Goal: Information Seeking & Learning: Learn about a topic

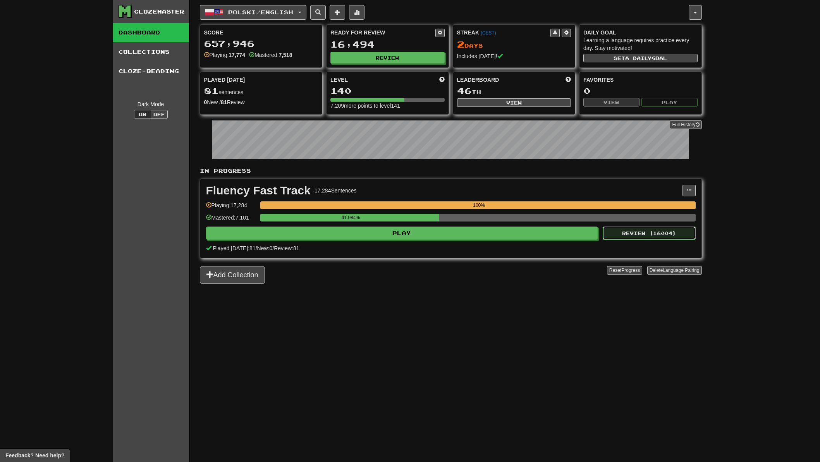
click at [639, 233] on button "Review ( 16004 )" at bounding box center [648, 232] width 93 height 13
select select "**"
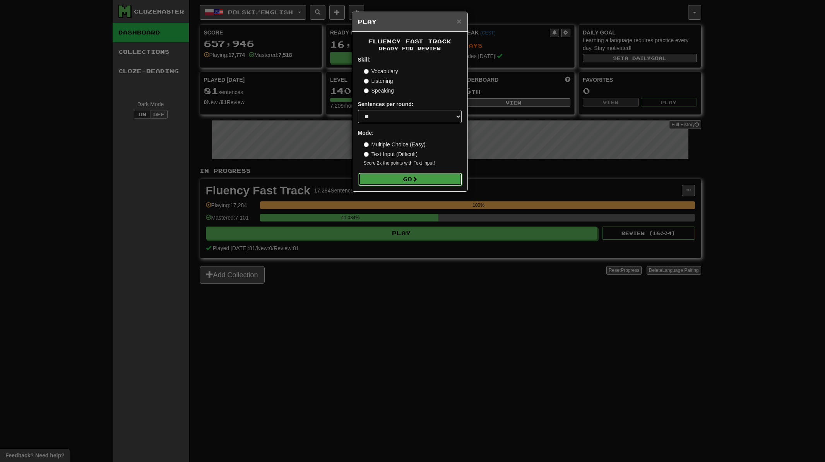
click at [421, 181] on button "Go" at bounding box center [410, 179] width 104 height 13
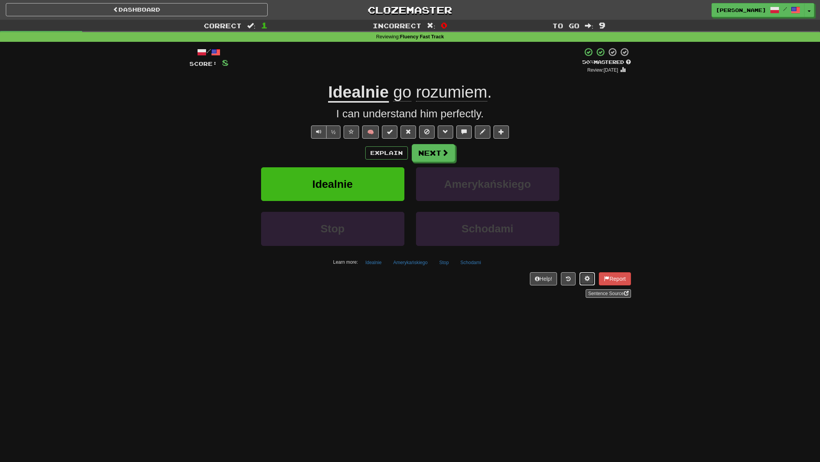
click at [583, 275] on button at bounding box center [586, 278] width 15 height 13
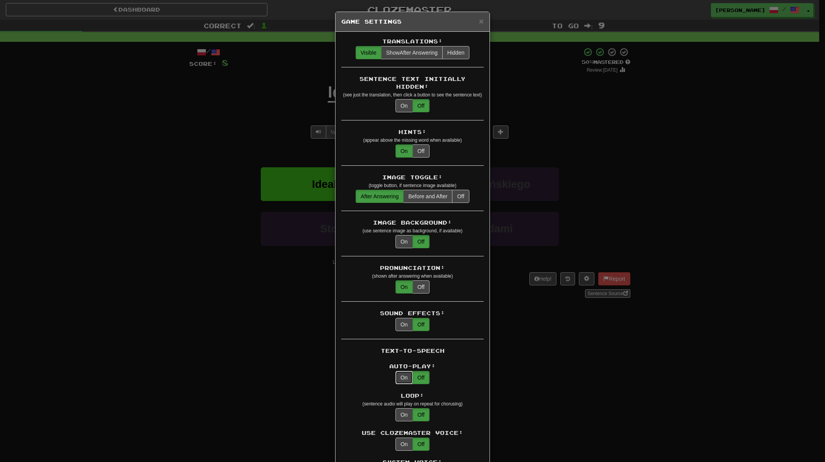
click at [402, 371] on button "On" at bounding box center [404, 377] width 17 height 13
click at [480, 22] on span "×" at bounding box center [481, 21] width 5 height 9
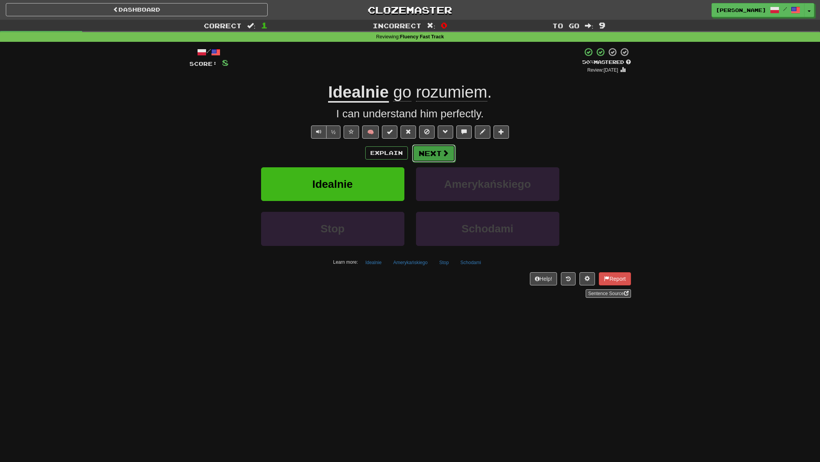
click at [429, 152] on button "Next" at bounding box center [433, 153] width 43 height 18
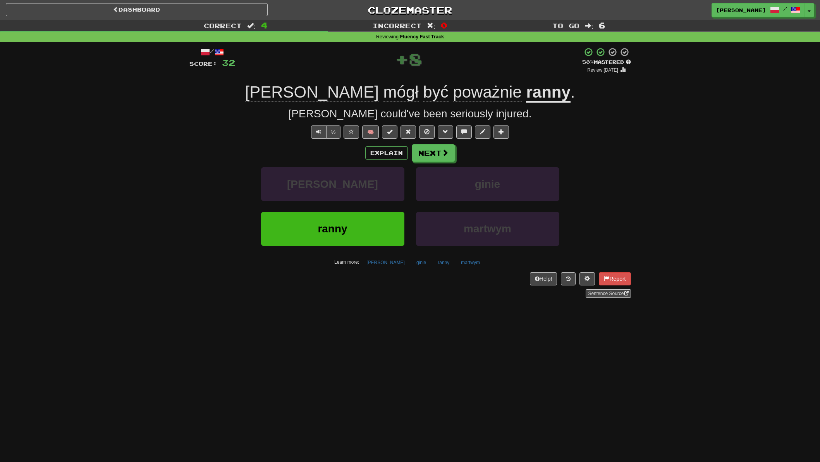
click at [526, 91] on u "ranny" at bounding box center [548, 93] width 44 height 20
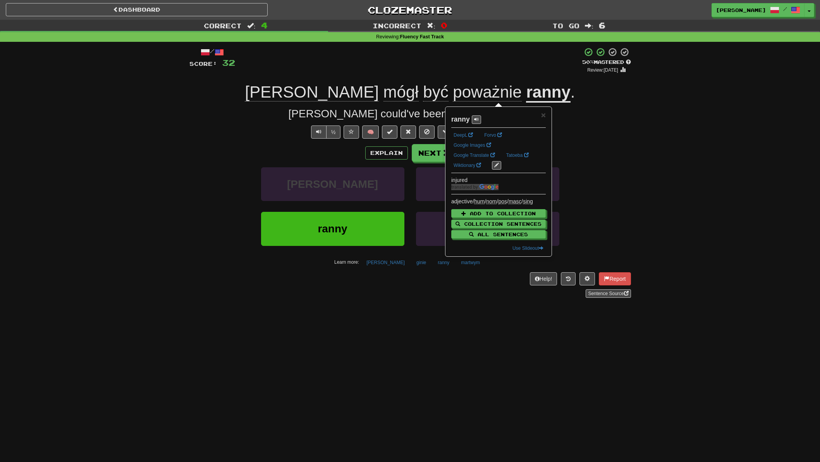
click at [620, 142] on div "/ Score: 32 + 8 50 % Mastered Review: [DATE] [PERSON_NAME] być poważnie [PERSON…" at bounding box center [409, 172] width 441 height 250
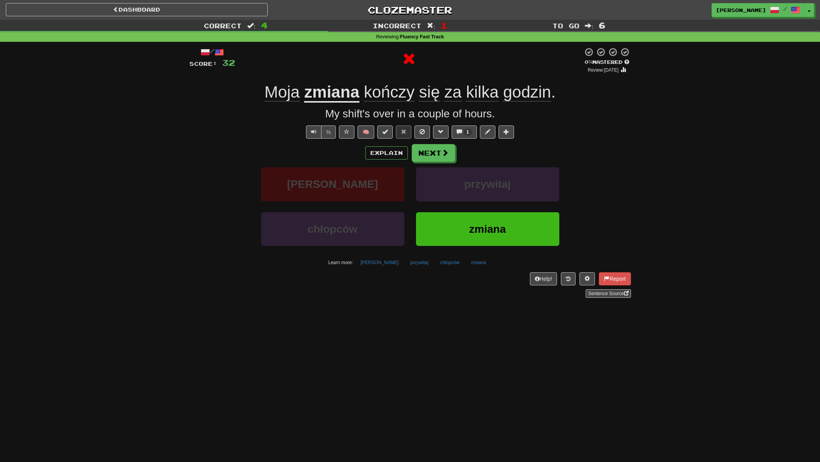
click at [339, 89] on u "zmiana" at bounding box center [331, 93] width 55 height 20
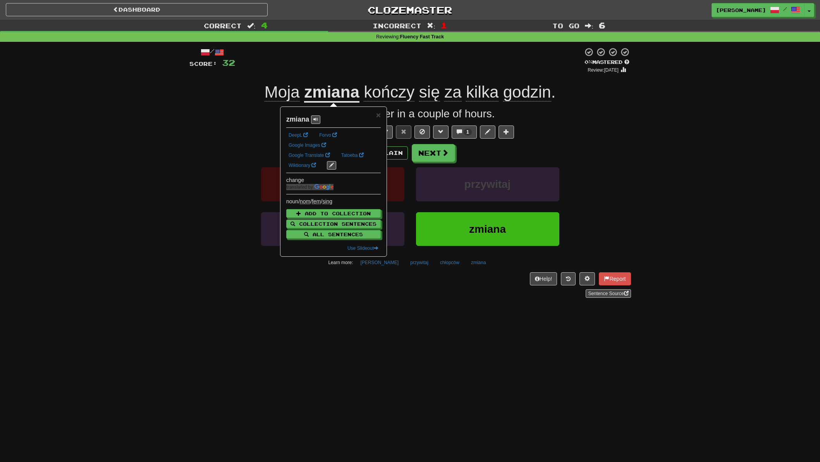
click at [191, 152] on div "Explain Next" at bounding box center [409, 153] width 441 height 18
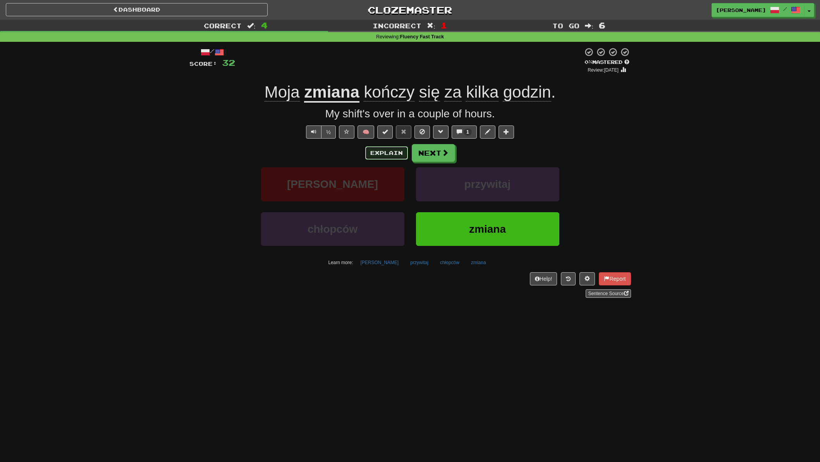
click at [389, 153] on button "Explain" at bounding box center [386, 152] width 43 height 13
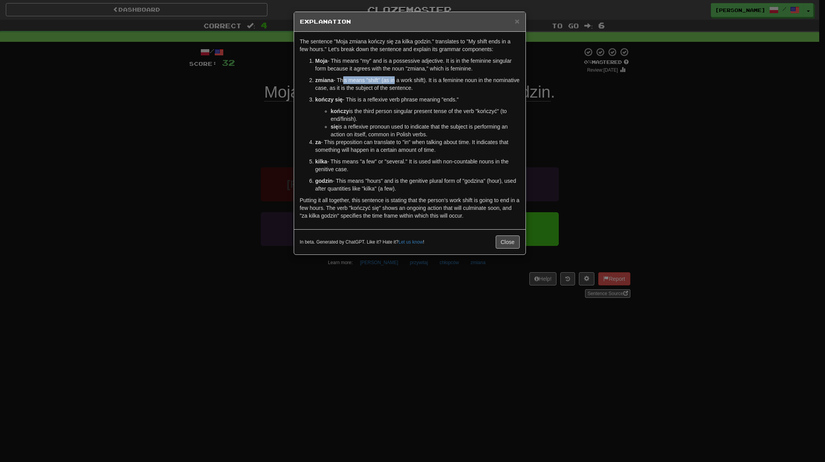
drag, startPoint x: 342, startPoint y: 82, endPoint x: 398, endPoint y: 79, distance: 56.6
click at [398, 79] on p "zmiana - This means "shift" (as in a work shift). It is a feminine noun in the …" at bounding box center [417, 83] width 204 height 15
click at [417, 94] on ol "Moja - This means "my" and is a possessive adjective. It is in the feminine sin…" at bounding box center [410, 124] width 220 height 135
drag, startPoint x: 346, startPoint y: 79, endPoint x: 403, endPoint y: 76, distance: 57.4
click at [392, 76] on p "zmiana - This means "shift" (as in a work shift). It is a feminine noun in the …" at bounding box center [417, 83] width 204 height 15
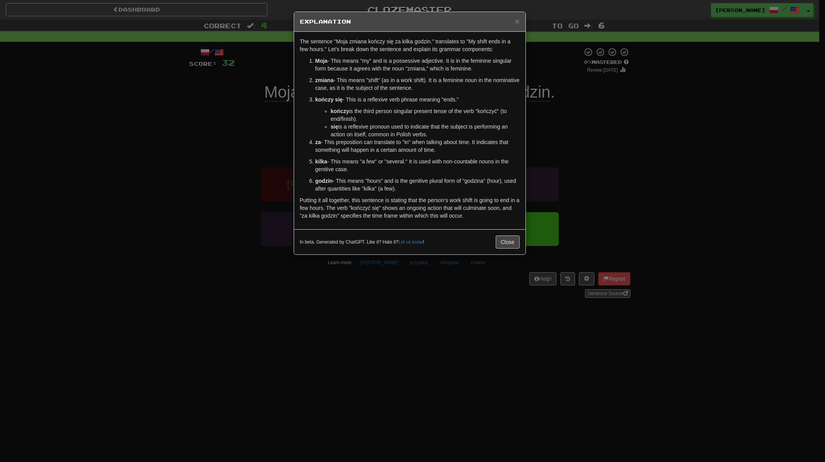
click at [431, 89] on p "zmiana - This means "shift" (as in a work shift). It is a feminine noun in the …" at bounding box center [417, 83] width 204 height 15
drag, startPoint x: 327, startPoint y: 79, endPoint x: 349, endPoint y: 79, distance: 21.7
click at [345, 78] on p "zmiana - This means "shift" (as in a work shift). It is a feminine noun in the …" at bounding box center [417, 83] width 204 height 15
click at [381, 96] on p "kończy się - This is a reflexive verb phrase meaning "ends."" at bounding box center [417, 100] width 204 height 8
drag, startPoint x: 429, startPoint y: 89, endPoint x: 383, endPoint y: 84, distance: 45.6
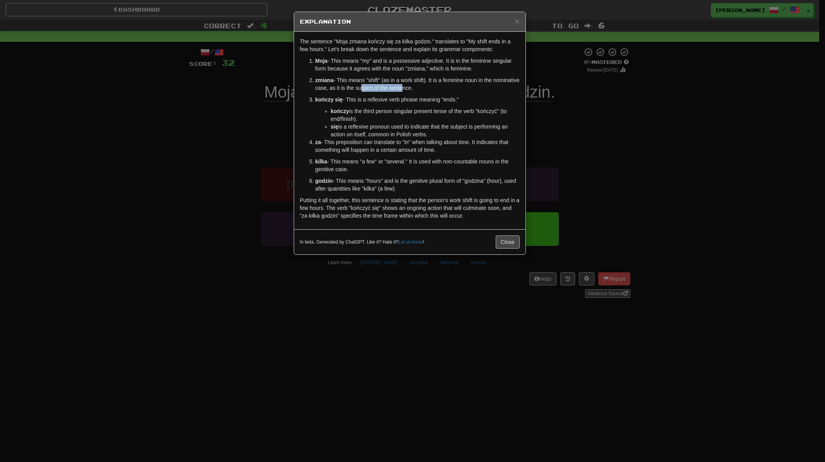
click at [384, 84] on p "zmiana - This means "shift" (as in a work shift). It is a feminine noun in the …" at bounding box center [417, 83] width 204 height 15
drag, startPoint x: 379, startPoint y: 84, endPoint x: 372, endPoint y: 84, distance: 6.6
click at [377, 84] on p "zmiana - This means "shift" (as in a work shift). It is a feminine noun in the …" at bounding box center [417, 83] width 204 height 15
drag, startPoint x: 323, startPoint y: 81, endPoint x: 357, endPoint y: 89, distance: 35.4
click at [348, 86] on p "zmiana - This means "shift" (as in a work shift). It is a feminine noun in the …" at bounding box center [417, 83] width 204 height 15
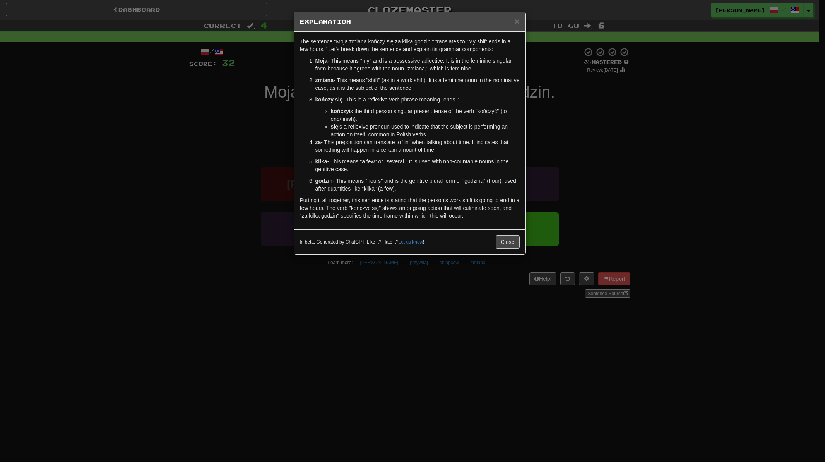
click at [384, 95] on ol "Moja - This means "my" and is a possessive adjective. It is in the feminine sin…" at bounding box center [410, 124] width 220 height 135
click at [507, 242] on button "Close" at bounding box center [508, 241] width 24 height 13
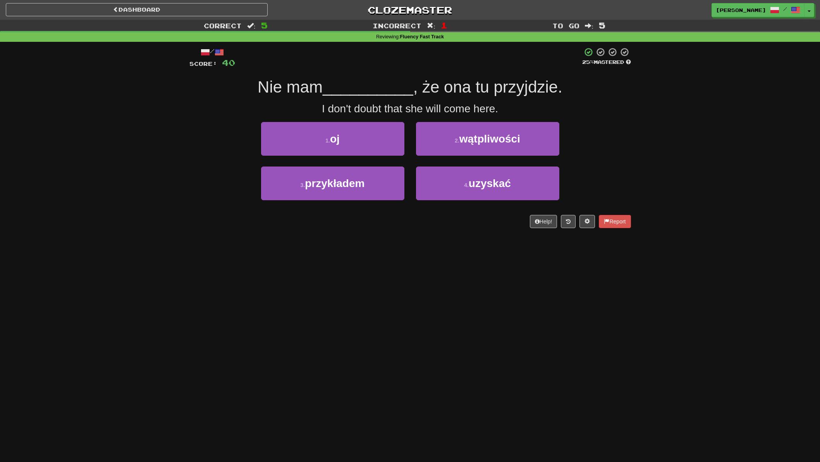
drag, startPoint x: 521, startPoint y: 346, endPoint x: 405, endPoint y: 208, distance: 180.0
click at [520, 344] on div "Dashboard Clozemaster [PERSON_NAME] / Toggle Dropdown Dashboard Leaderboard Act…" at bounding box center [410, 231] width 820 height 462
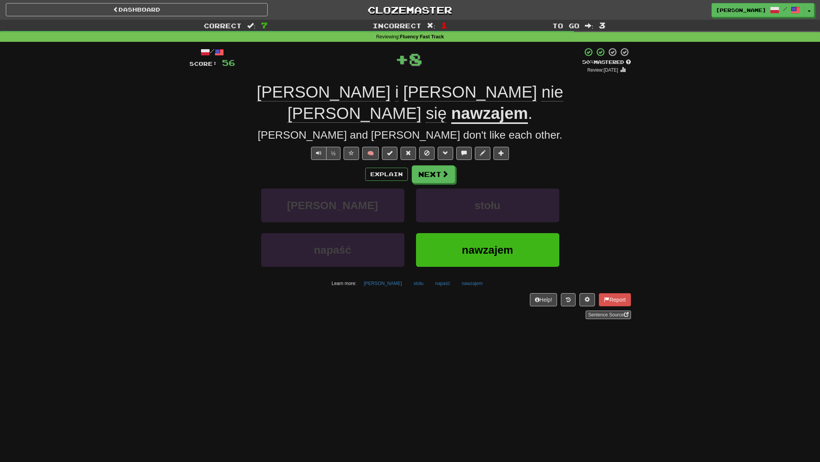
click at [482, 104] on u "nawzajem" at bounding box center [489, 114] width 77 height 20
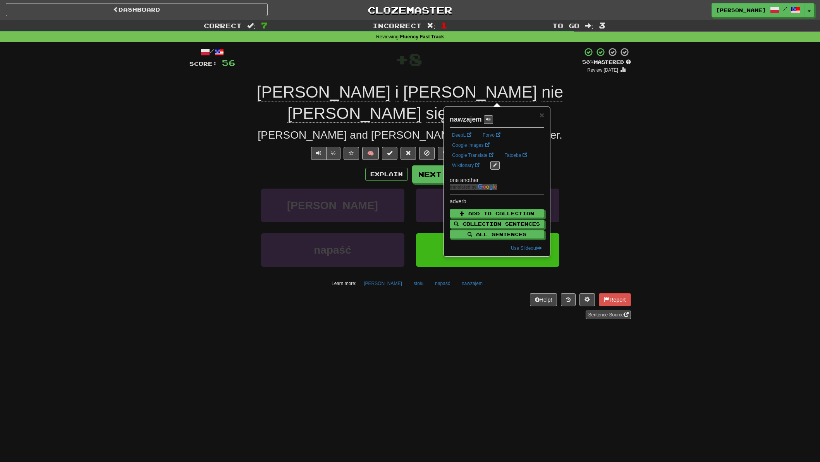
click at [151, 171] on div "Correct : 7 Incorrect : 1 To go : 3 Reviewing : Fluency Fast Track / Score: 56 …" at bounding box center [410, 175] width 820 height 310
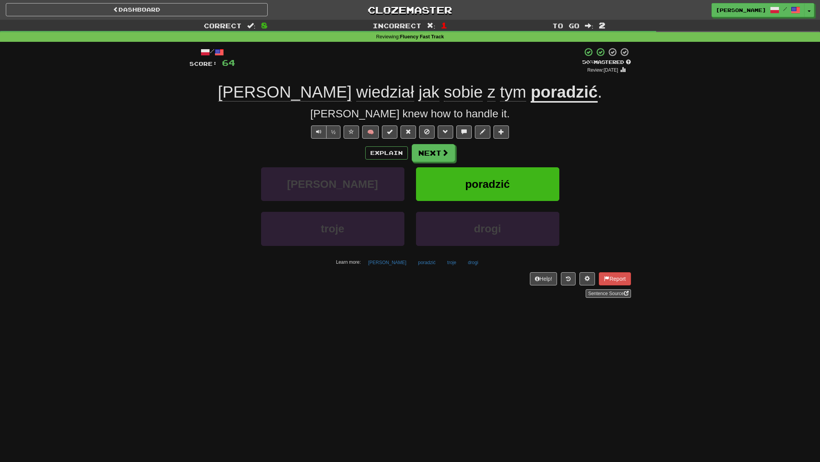
click at [444, 93] on span "sobie" at bounding box center [463, 92] width 39 height 19
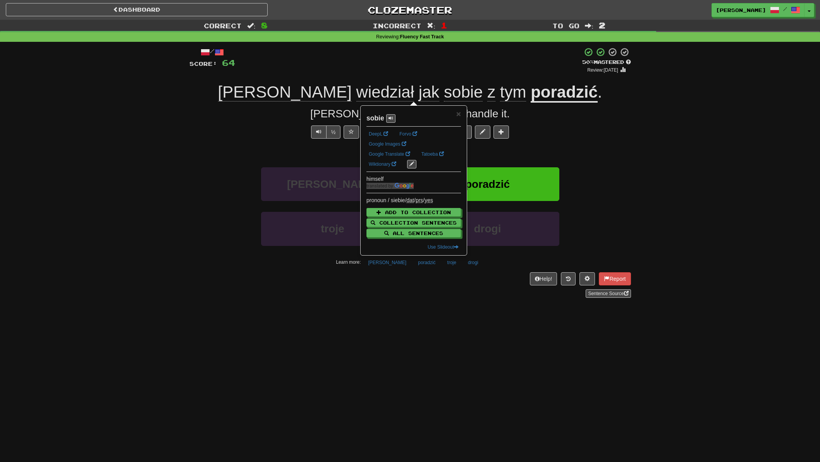
click at [181, 164] on div "Correct : 8 Incorrect : 1 To go : 2 Reviewing : Fluency Fast Track / Score: 64 …" at bounding box center [410, 164] width 820 height 289
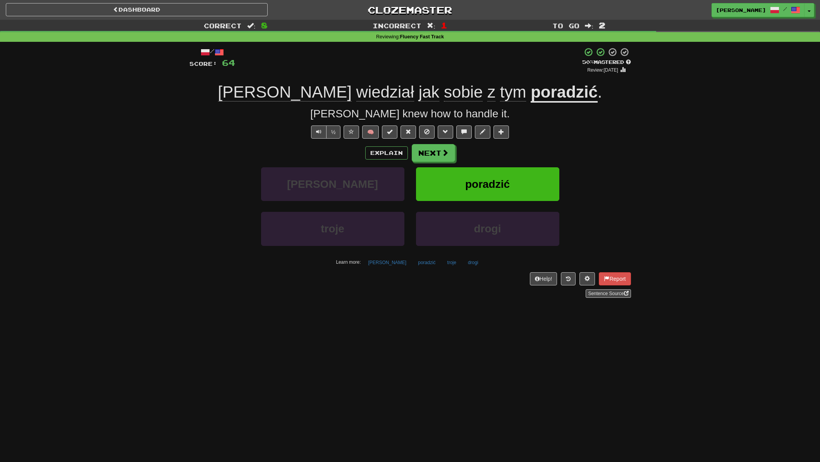
click at [146, 183] on div "Correct : 8 Incorrect : 1 To go : 2 Reviewing : Fluency Fast Track / Score: 64 …" at bounding box center [410, 164] width 820 height 289
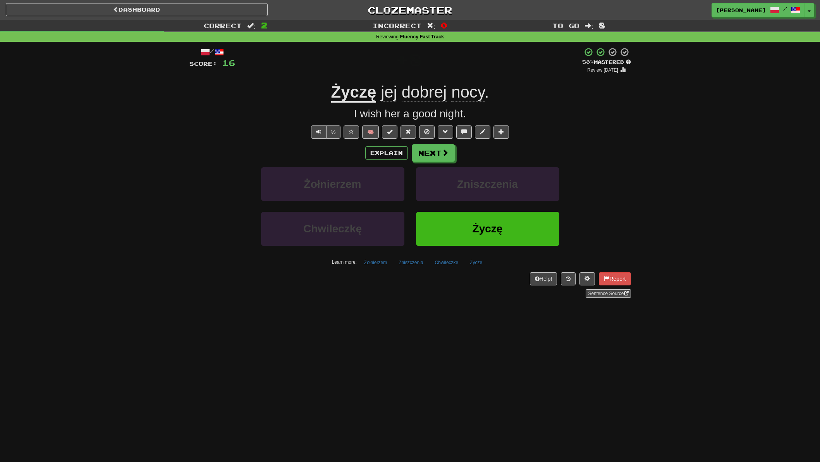
click at [337, 97] on u "Życzę" at bounding box center [353, 93] width 45 height 20
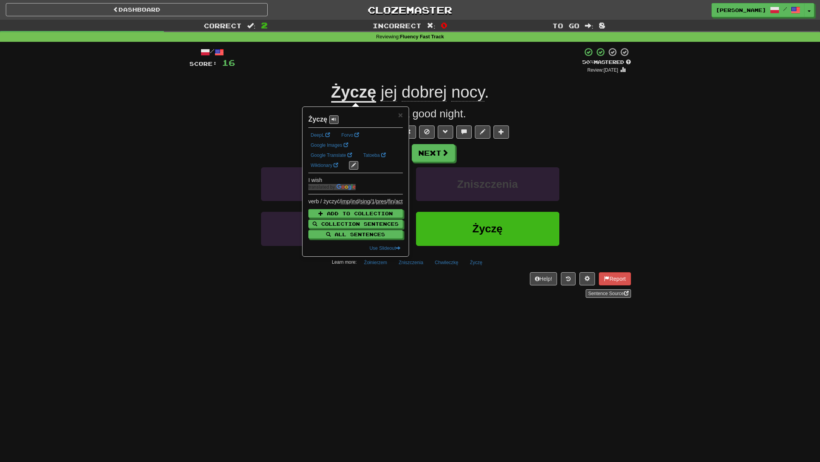
click at [560, 135] on div "/ Score: 16 + 8 50 % Mastered Review: [DATE] Życzę jej dobrej nocy . I wish her…" at bounding box center [409, 172] width 441 height 250
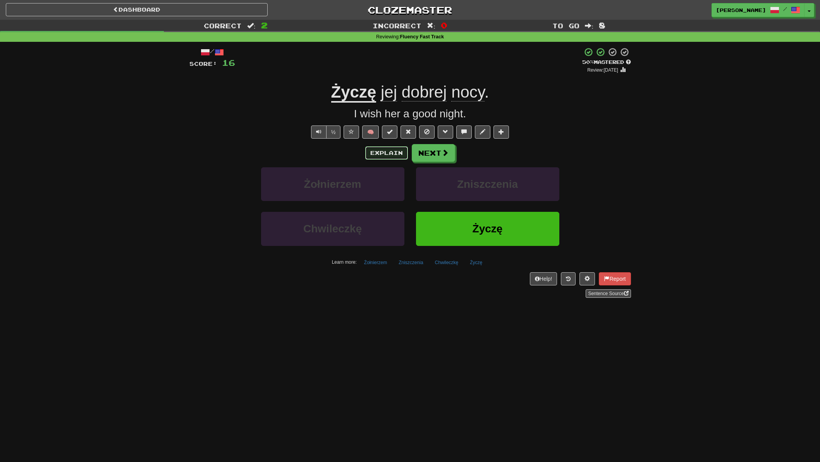
click at [396, 147] on button "Explain" at bounding box center [386, 152] width 43 height 13
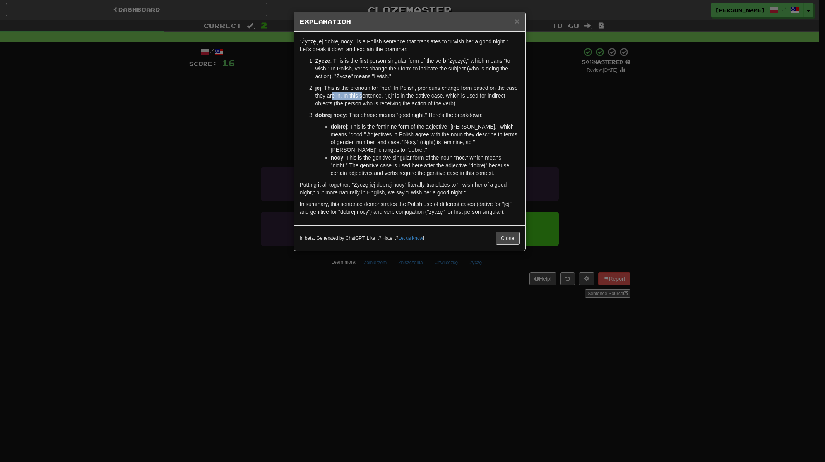
drag, startPoint x: 341, startPoint y: 92, endPoint x: 410, endPoint y: 103, distance: 69.0
click at [382, 96] on p "jej : This is the pronoun for "her." In Polish, pronouns change form based on t…" at bounding box center [417, 95] width 204 height 23
click at [422, 106] on p "jej : This is the pronoun for "her." In Polish, pronouns change form based on t…" at bounding box center [417, 95] width 204 height 23
drag, startPoint x: 355, startPoint y: 96, endPoint x: 324, endPoint y: 96, distance: 31.4
click at [344, 96] on p "jej : This is the pronoun for "her." In Polish, pronouns change form based on t…" at bounding box center [417, 95] width 204 height 23
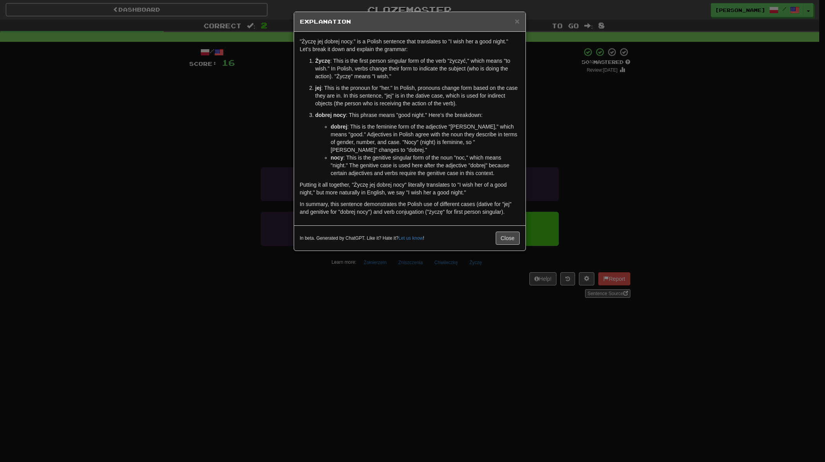
click at [323, 96] on p "jej : This is the pronoun for "her." In Polish, pronouns change form based on t…" at bounding box center [417, 95] width 204 height 23
click at [511, 231] on button "Close" at bounding box center [508, 237] width 24 height 13
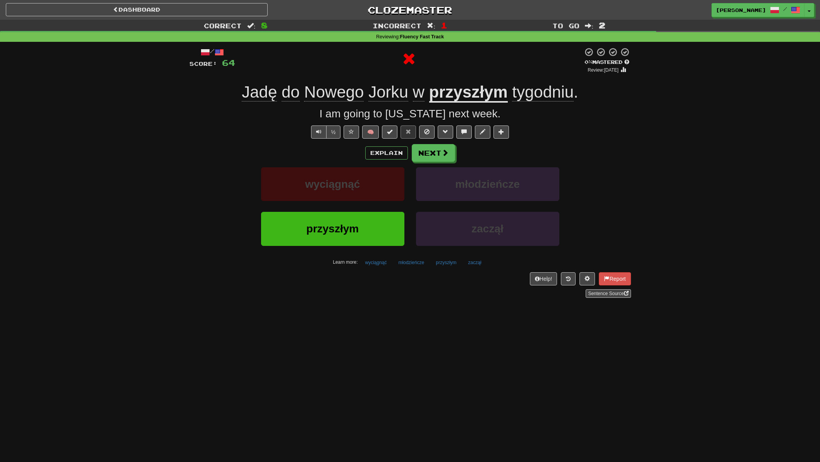
click at [469, 94] on u "przyszłym" at bounding box center [468, 93] width 79 height 20
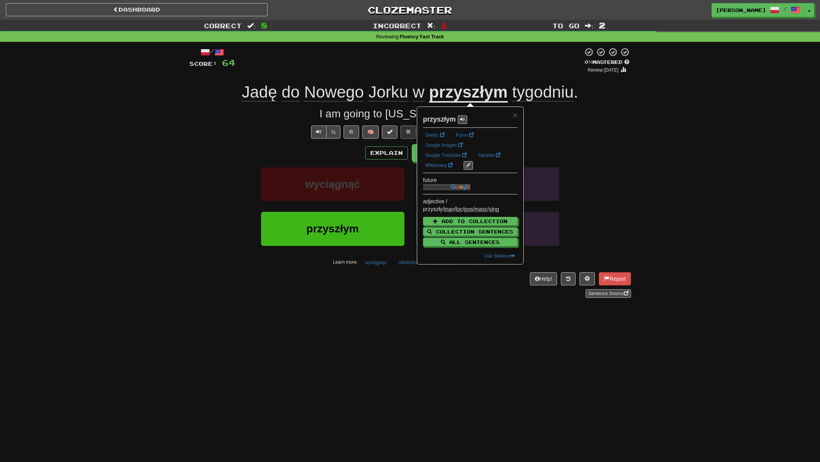
click at [573, 144] on div "Explain Next" at bounding box center [409, 153] width 441 height 18
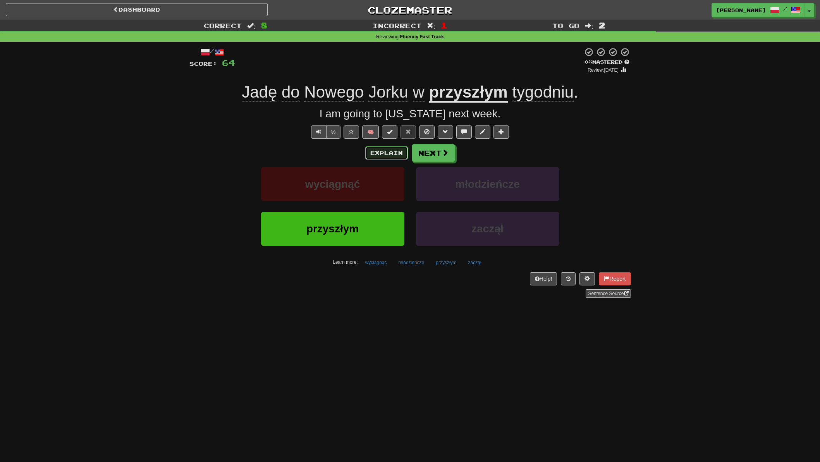
click at [376, 153] on button "Explain" at bounding box center [386, 152] width 43 height 13
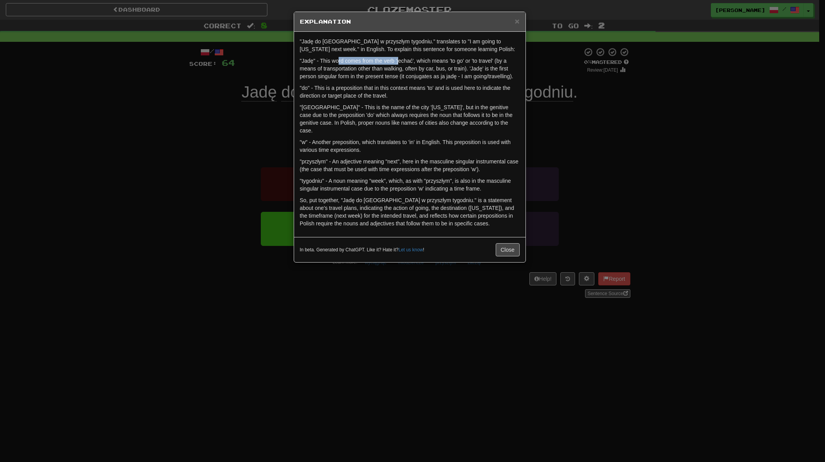
drag, startPoint x: 391, startPoint y: 62, endPoint x: 412, endPoint y: 63, distance: 21.0
click at [404, 63] on div ""Jadę do [GEOGRAPHIC_DATA] w przyszłym tygodniu." translates to "I am going to …" at bounding box center [409, 134] width 231 height 205
click at [420, 70] on p ""Jadę" - This word comes from the verb 'jechać', which means 'to go' or 'to tra…" at bounding box center [410, 68] width 220 height 23
drag, startPoint x: 346, startPoint y: 86, endPoint x: 377, endPoint y: 95, distance: 32.2
click at [364, 89] on p ""do" - This is a preposition that in this context means 'to' and is used here t…" at bounding box center [410, 91] width 220 height 15
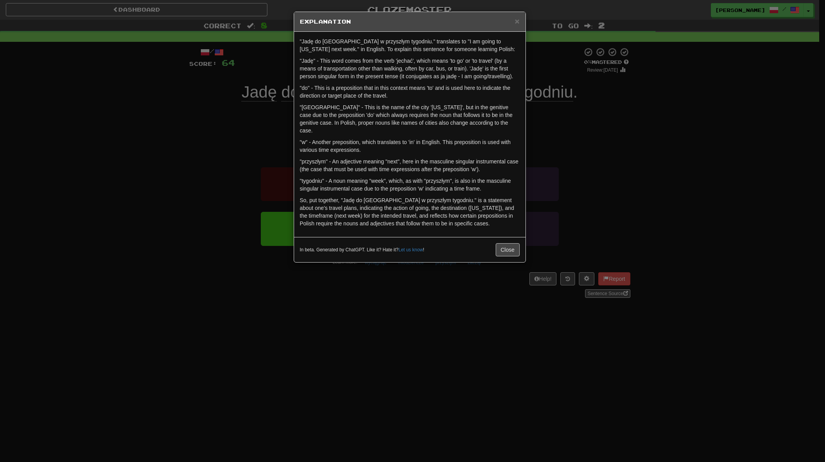
click at [377, 96] on p ""do" - This is a preposition that in this context means 'to' and is used here t…" at bounding box center [410, 91] width 220 height 15
drag, startPoint x: 314, startPoint y: 109, endPoint x: 439, endPoint y: 126, distance: 127.0
click at [393, 118] on p ""[GEOGRAPHIC_DATA]" - This is the name of the city '[US_STATE]', but in the gen…" at bounding box center [410, 118] width 220 height 31
click at [443, 129] on div ""Jadę do [GEOGRAPHIC_DATA] w przyszłym tygodniu." translates to "I am going to …" at bounding box center [409, 134] width 231 height 205
drag, startPoint x: 328, startPoint y: 154, endPoint x: 391, endPoint y: 161, distance: 63.4
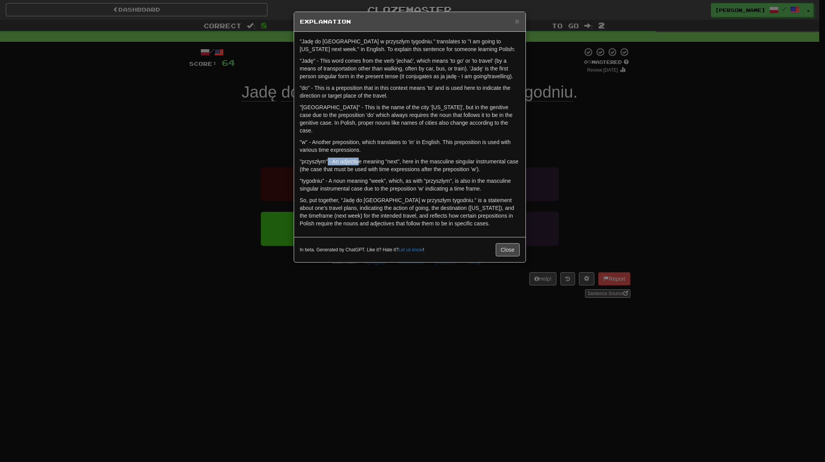
click at [372, 158] on p ""przyszłym" - An adjective meaning "next", here in the masculine singular instr…" at bounding box center [410, 165] width 220 height 15
click at [394, 163] on p ""przyszłym" - An adjective meaning "next", here in the masculine singular instr…" at bounding box center [410, 165] width 220 height 15
drag, startPoint x: 423, startPoint y: 153, endPoint x: 485, endPoint y: 164, distance: 62.9
click at [465, 159] on p ""przyszłym" - An adjective meaning "next", here in the masculine singular instr…" at bounding box center [410, 165] width 220 height 15
click at [485, 164] on p ""przyszłym" - An adjective meaning "next", here in the masculine singular instr…" at bounding box center [410, 165] width 220 height 15
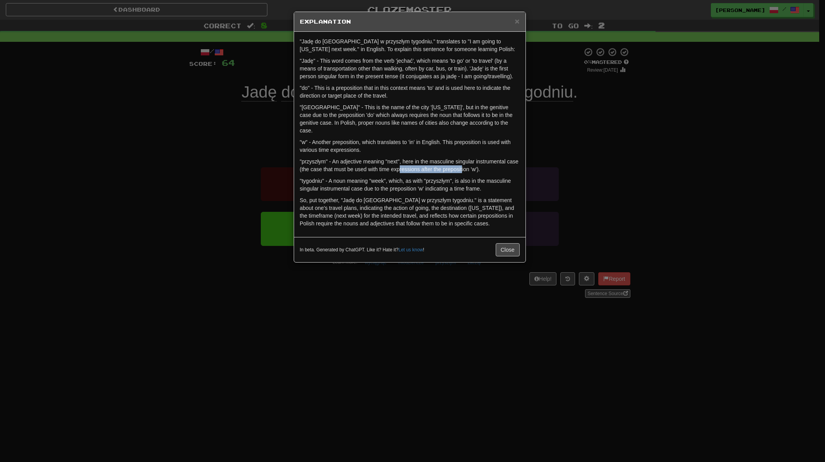
drag, startPoint x: 461, startPoint y: 164, endPoint x: 377, endPoint y: 157, distance: 84.3
click at [381, 158] on p ""przyszłym" - An adjective meaning "next", here in the masculine singular instr…" at bounding box center [410, 165] width 220 height 15
click at [375, 158] on p ""przyszłym" - An adjective meaning "next", here in the masculine singular instr…" at bounding box center [410, 165] width 220 height 15
drag, startPoint x: 307, startPoint y: 155, endPoint x: 377, endPoint y: 158, distance: 69.7
click at [336, 158] on p ""przyszłym" - An adjective meaning "next", here in the masculine singular instr…" at bounding box center [410, 165] width 220 height 15
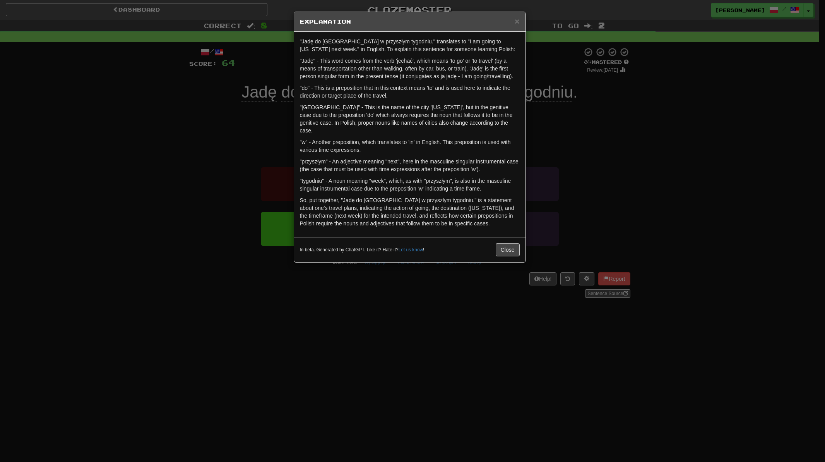
click at [387, 160] on p ""przyszłym" - An adjective meaning "next", here in the masculine singular instr…" at bounding box center [410, 165] width 220 height 15
drag, startPoint x: 373, startPoint y: 158, endPoint x: 349, endPoint y: 158, distance: 24.0
click at [350, 158] on p ""przyszłym" - An adjective meaning "next", here in the masculine singular instr…" at bounding box center [410, 165] width 220 height 15
click at [349, 158] on p ""przyszłym" - An adjective meaning "next", here in the masculine singular instr…" at bounding box center [410, 165] width 220 height 15
drag, startPoint x: 334, startPoint y: 154, endPoint x: 379, endPoint y: 155, distance: 44.5
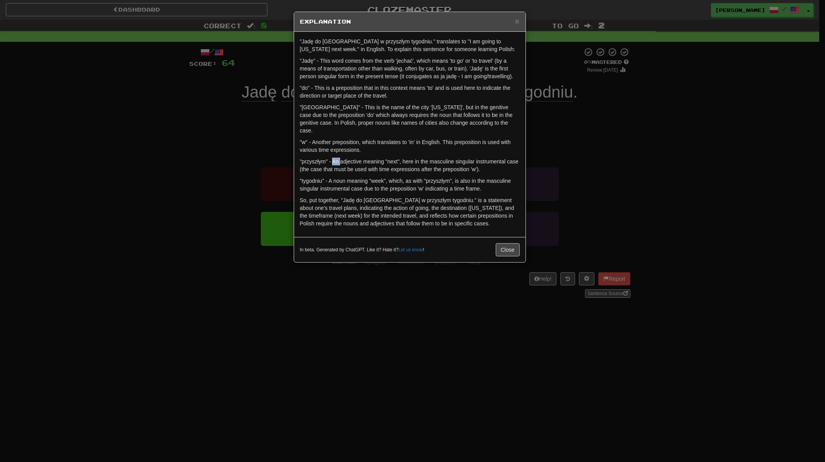
click at [352, 158] on p ""przyszłym" - An adjective meaning "next", here in the masculine singular instr…" at bounding box center [410, 165] width 220 height 15
click at [380, 158] on p ""przyszłym" - An adjective meaning "next", here in the masculine singular instr…" at bounding box center [410, 165] width 220 height 15
drag, startPoint x: 354, startPoint y: 159, endPoint x: 308, endPoint y: 154, distance: 46.6
click at [309, 158] on p ""przyszłym" - An adjective meaning "next", here in the masculine singular instr…" at bounding box center [410, 165] width 220 height 15
click at [411, 166] on div ""Jadę do [GEOGRAPHIC_DATA] w przyszłym tygodniu." translates to "I am going to …" at bounding box center [409, 134] width 231 height 205
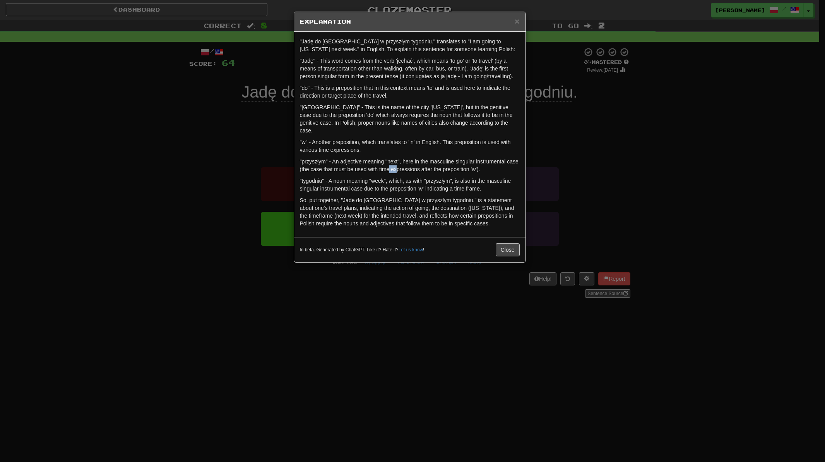
drag, startPoint x: 389, startPoint y: 162, endPoint x: 362, endPoint y: 162, distance: 27.9
click at [380, 162] on p ""przyszłym" - An adjective meaning "next", here in the masculine singular instr…" at bounding box center [410, 165] width 220 height 15
click at [513, 247] on button "Close" at bounding box center [508, 249] width 24 height 13
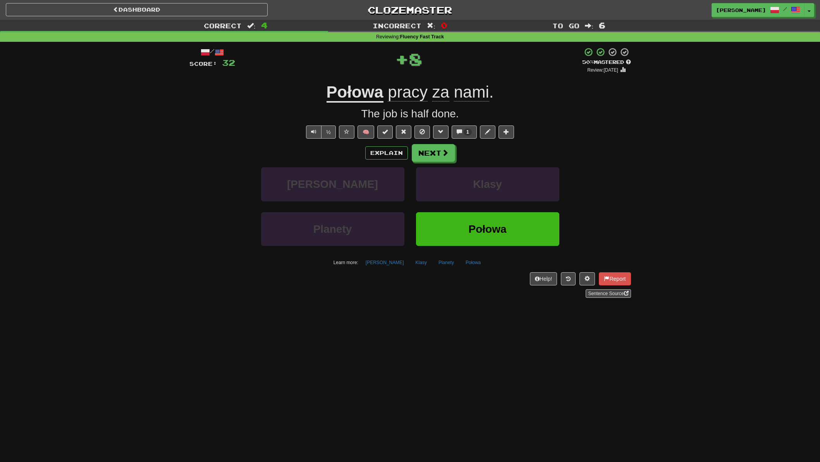
click at [343, 90] on u "Połowa" at bounding box center [354, 93] width 57 height 20
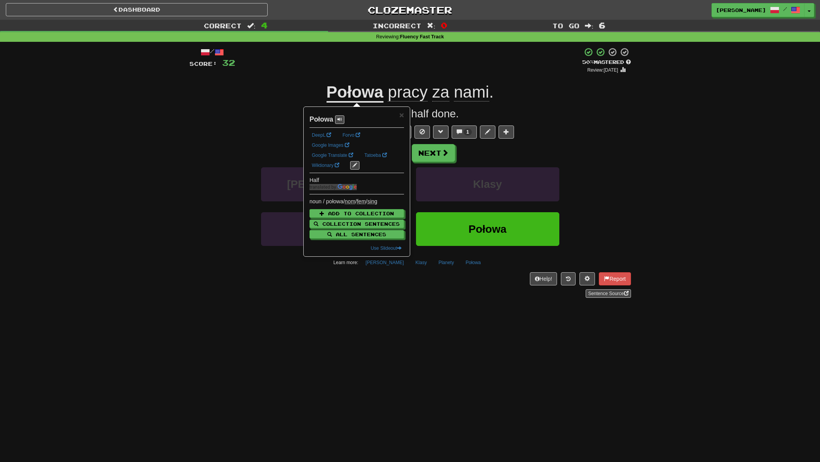
click at [640, 154] on div "Correct : 4 Incorrect : 0 To go : 6 Reviewing : Fluency Fast Track / Score: 32 …" at bounding box center [410, 164] width 820 height 289
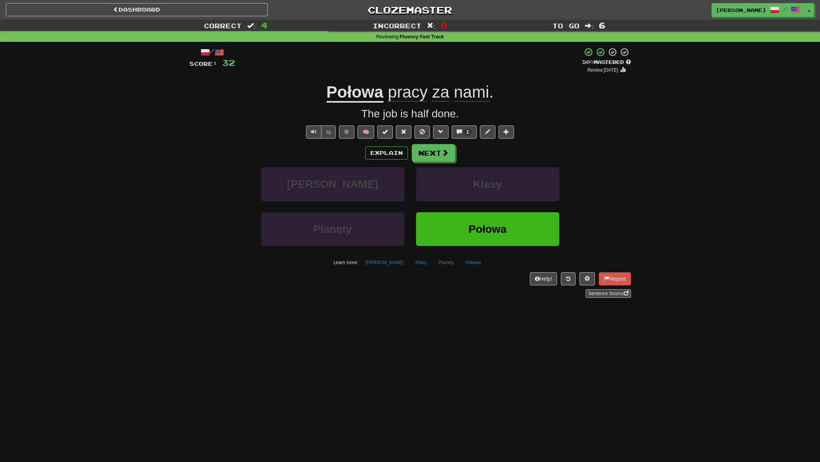
click at [446, 93] on span "za" at bounding box center [440, 92] width 17 height 19
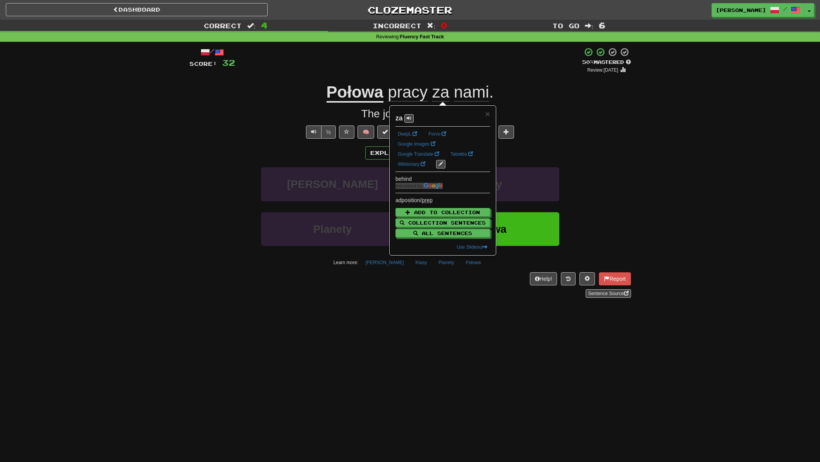
click at [462, 93] on span "nami" at bounding box center [471, 92] width 35 height 19
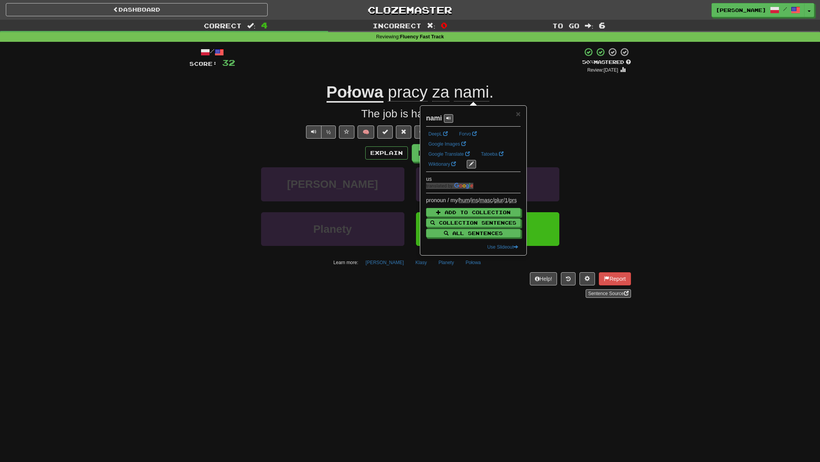
click at [600, 106] on div "The job is half done." at bounding box center [409, 113] width 441 height 15
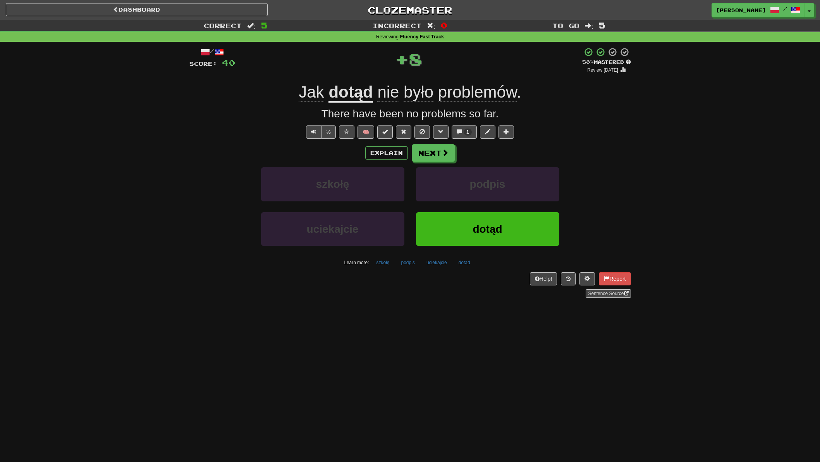
click at [367, 88] on u "dotąd" at bounding box center [350, 93] width 44 height 20
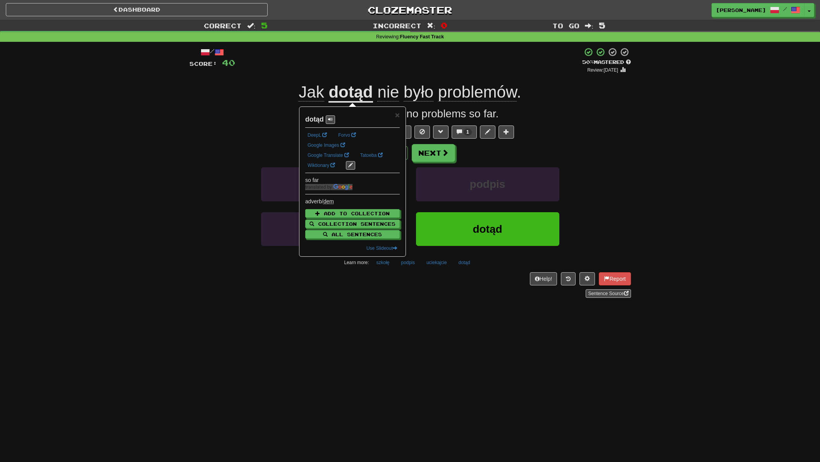
click at [189, 163] on div "Explain Next szkołę podpis uciekajcie dotąd [PERSON_NAME] more: szkołę podpis u…" at bounding box center [409, 206] width 441 height 124
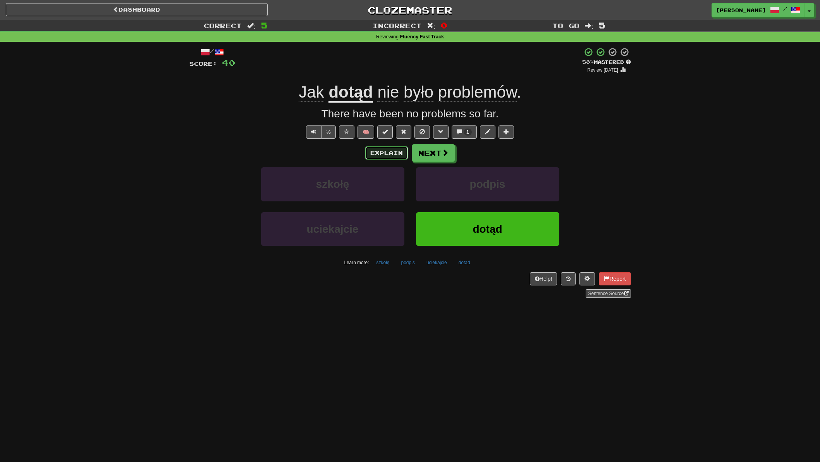
click at [395, 156] on button "Explain" at bounding box center [386, 152] width 43 height 13
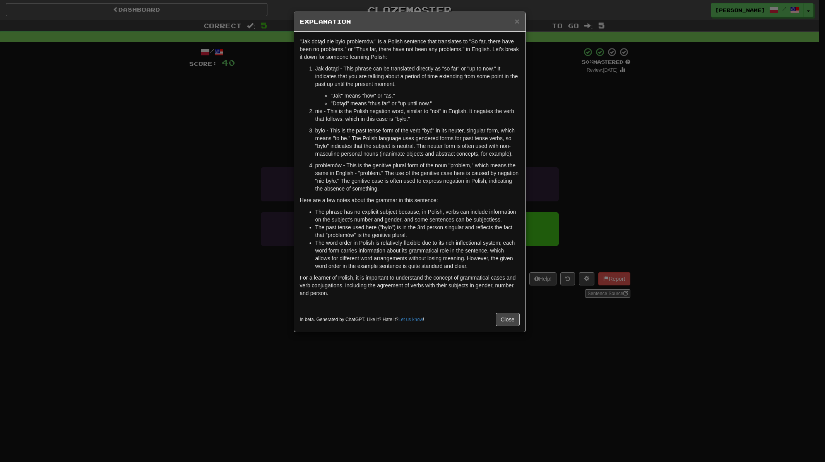
click at [477, 94] on li ""Jak" means "how" or "as."" at bounding box center [425, 96] width 189 height 8
click at [456, 82] on p "Jak dotąd - This phrase can be translated directly as "so far" or "up to now." …" at bounding box center [417, 76] width 204 height 23
drag, startPoint x: 333, startPoint y: 69, endPoint x: 417, endPoint y: 75, distance: 84.2
click at [413, 74] on p "Jak dotąd - This phrase can be translated directly as "so far" or "up to now." …" at bounding box center [417, 76] width 204 height 23
click at [437, 80] on p "Jak dotąd - This phrase can be translated directly as "so far" or "up to now." …" at bounding box center [417, 76] width 204 height 23
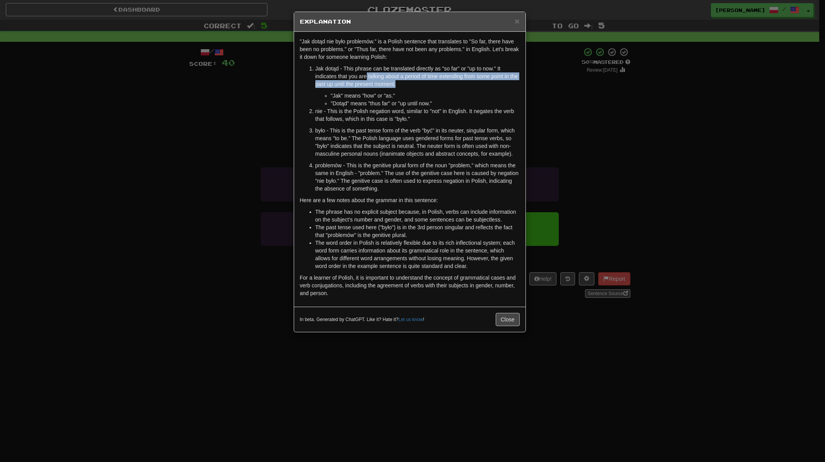
drag, startPoint x: 376, startPoint y: 77, endPoint x: 358, endPoint y: 73, distance: 18.1
click at [362, 74] on p "Jak dotąd - This phrase can be translated directly as "so far" or "up to now." …" at bounding box center [417, 76] width 204 height 23
click at [358, 73] on p "Jak dotąd - This phrase can be translated directly as "so far" or "up to now." …" at bounding box center [417, 76] width 204 height 23
drag, startPoint x: 353, startPoint y: 75, endPoint x: 415, endPoint y: 89, distance: 63.0
click at [367, 78] on p "Jak dotąd - This phrase can be translated directly as "so far" or "up to now." …" at bounding box center [417, 76] width 204 height 23
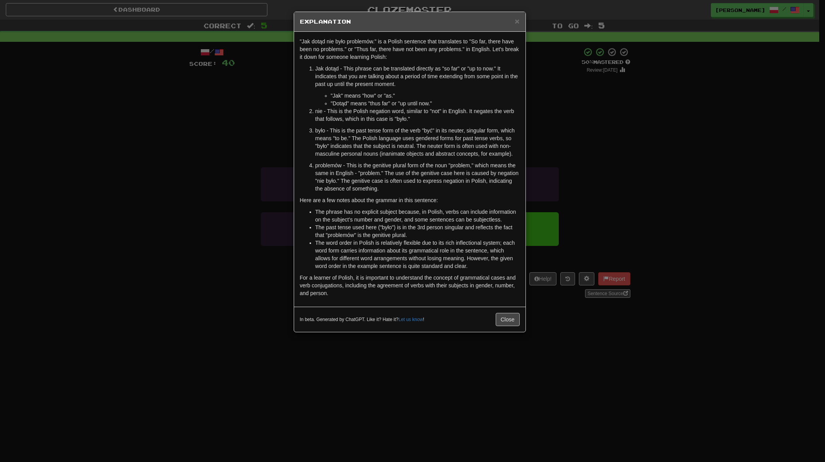
click at [415, 89] on li "Jak dotąd - This phrase can be translated directly as "so far" or "up to now." …" at bounding box center [417, 86] width 204 height 43
drag, startPoint x: 335, startPoint y: 76, endPoint x: 308, endPoint y: 71, distance: 27.6
click at [329, 75] on p "Jak dotąd - This phrase can be translated directly as "so far" or "up to now." …" at bounding box center [417, 76] width 204 height 23
click at [362, 79] on p "Jak dotąd - This phrase can be translated directly as "so far" or "up to now." …" at bounding box center [417, 76] width 204 height 23
drag, startPoint x: 379, startPoint y: 84, endPoint x: 396, endPoint y: 84, distance: 17.1
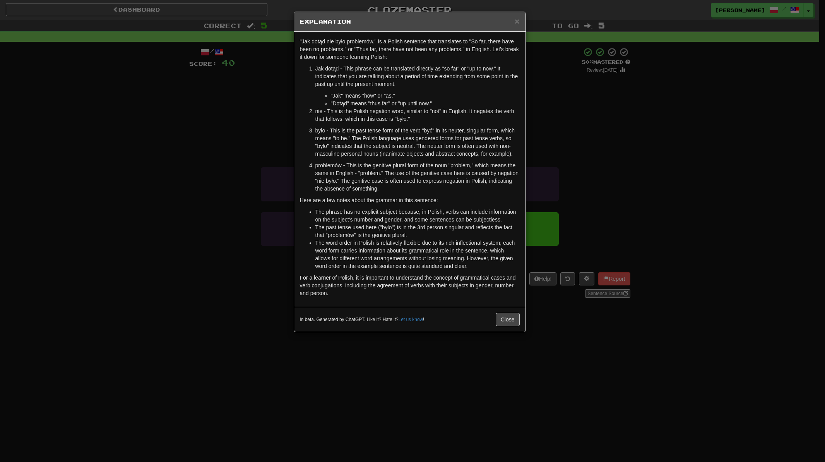
click at [380, 84] on p "Jak dotąd - This phrase can be translated directly as "so far" or "up to now." …" at bounding box center [417, 76] width 204 height 23
click at [396, 84] on p "Jak dotąd - This phrase can be translated directly as "so far" or "up to now." …" at bounding box center [417, 76] width 204 height 23
drag, startPoint x: 349, startPoint y: 101, endPoint x: 426, endPoint y: 111, distance: 77.6
click at [416, 109] on ol "Jak dotąd - This phrase can be translated directly as "so far" or "up to now." …" at bounding box center [410, 129] width 220 height 128
click at [453, 118] on p "nie - This is the Polish negation word, similar to "not" in English. It negates…" at bounding box center [417, 114] width 204 height 15
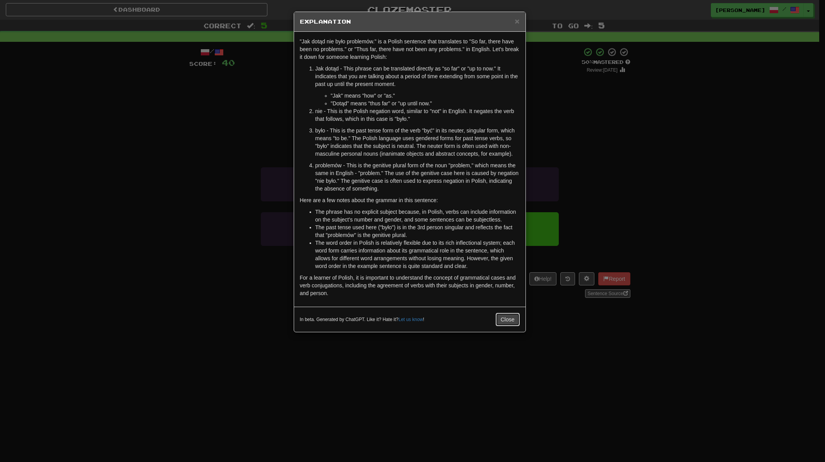
click at [504, 319] on button "Close" at bounding box center [508, 319] width 24 height 13
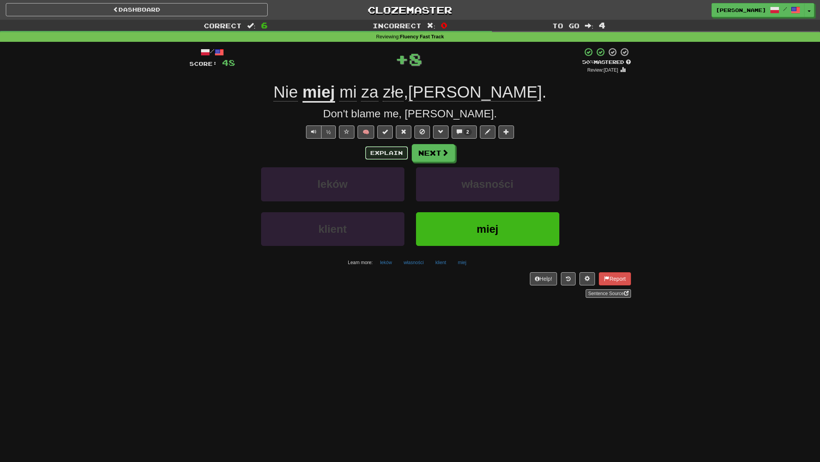
click at [389, 157] on button "Explain" at bounding box center [386, 152] width 43 height 13
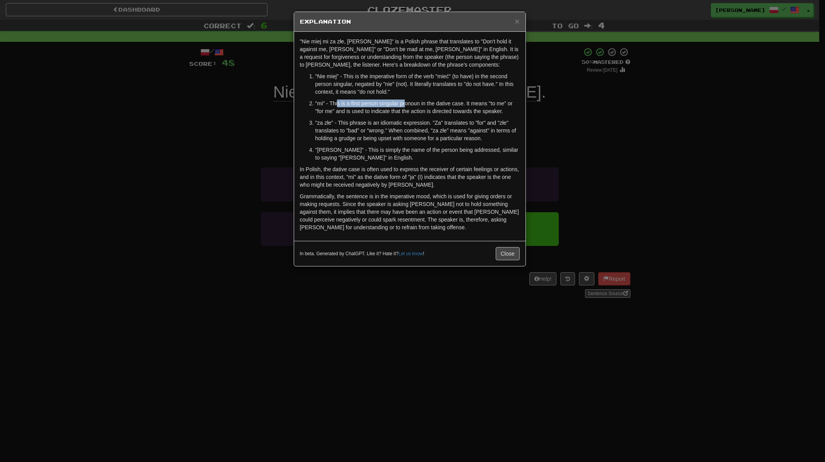
drag, startPoint x: 338, startPoint y: 104, endPoint x: 416, endPoint y: 107, distance: 78.2
click at [413, 106] on p ""mi" - This is a first person singular pronoun in the dative case. It means "to…" at bounding box center [417, 106] width 204 height 15
click at [447, 113] on p ""mi" - This is a first person singular pronoun in the dative case. It means "to…" at bounding box center [417, 106] width 204 height 15
drag, startPoint x: 334, startPoint y: 99, endPoint x: 383, endPoint y: 102, distance: 49.3
click at [383, 102] on ol ""Nie miej" - This is the imperative form of the verb "mieć" (to have) in the se…" at bounding box center [410, 116] width 220 height 89
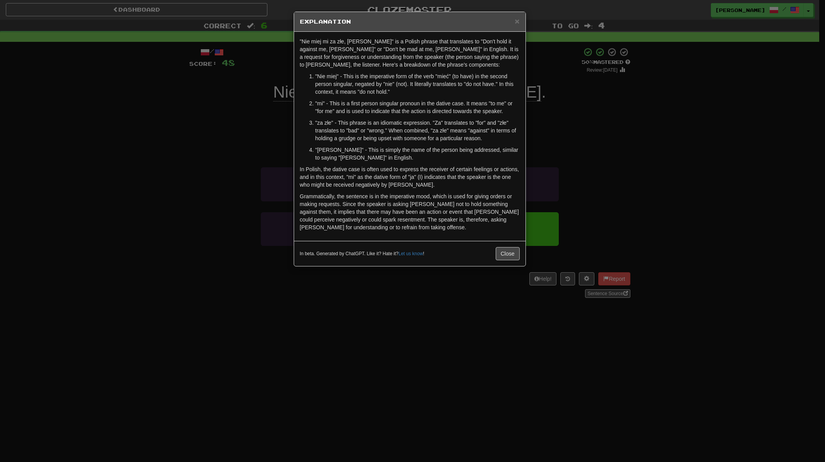
click at [403, 110] on p ""mi" - This is a first person singular pronoun in the dative case. It means "to…" at bounding box center [417, 106] width 204 height 15
drag, startPoint x: 377, startPoint y: 100, endPoint x: 413, endPoint y: 95, distance: 36.7
click at [413, 95] on ol ""Nie miej" - This is the imperative form of the verb "mieć" (to have) in the se…" at bounding box center [410, 116] width 220 height 89
click at [466, 106] on p ""mi" - This is a first person singular pronoun in the dative case. It means "to…" at bounding box center [417, 106] width 204 height 15
click at [397, 106] on p ""mi" - This is a first person singular pronoun in the dative case. It means "to…" at bounding box center [417, 106] width 204 height 15
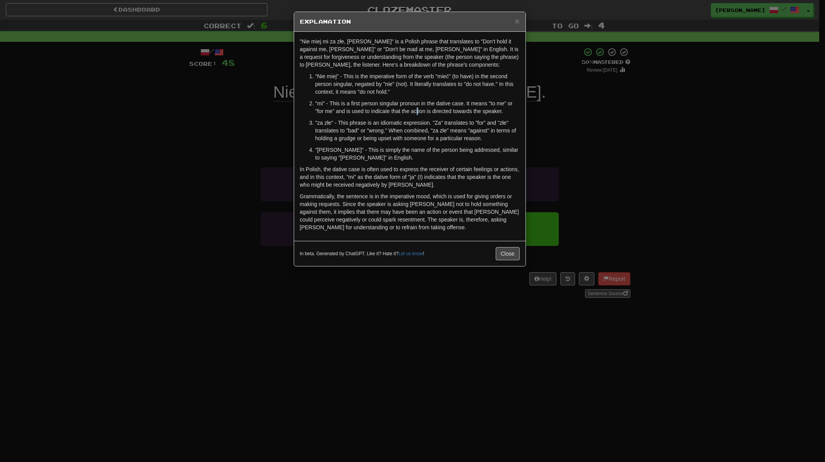
click at [418, 115] on p ""mi" - This is a first person singular pronoun in the dative case. It means "to…" at bounding box center [417, 106] width 204 height 15
drag, startPoint x: 398, startPoint y: 128, endPoint x: 445, endPoint y: 140, distance: 48.7
click at [440, 136] on p ""za złe" - This phrase is an idiomatic expression. "Za" translates to "for" and…" at bounding box center [417, 130] width 204 height 23
click at [446, 145] on ol ""Nie miej" - This is the imperative form of the verb "mieć" (to have) in the se…" at bounding box center [410, 116] width 220 height 89
click at [507, 256] on button "Close" at bounding box center [508, 253] width 24 height 13
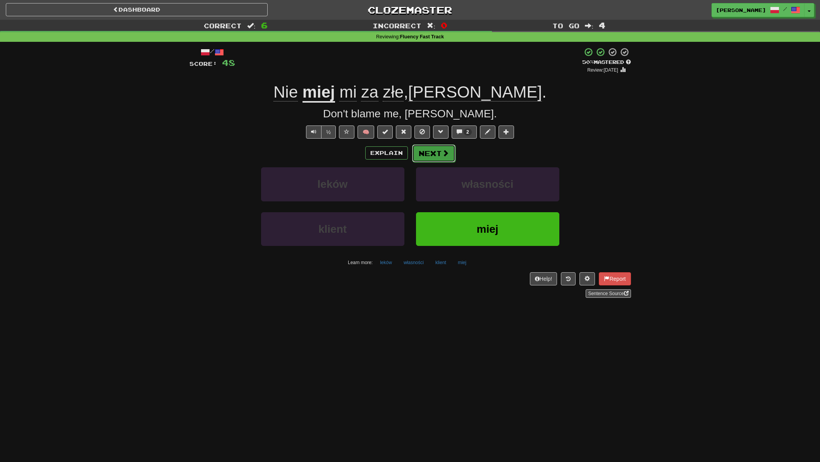
click at [436, 154] on button "Next" at bounding box center [433, 153] width 43 height 18
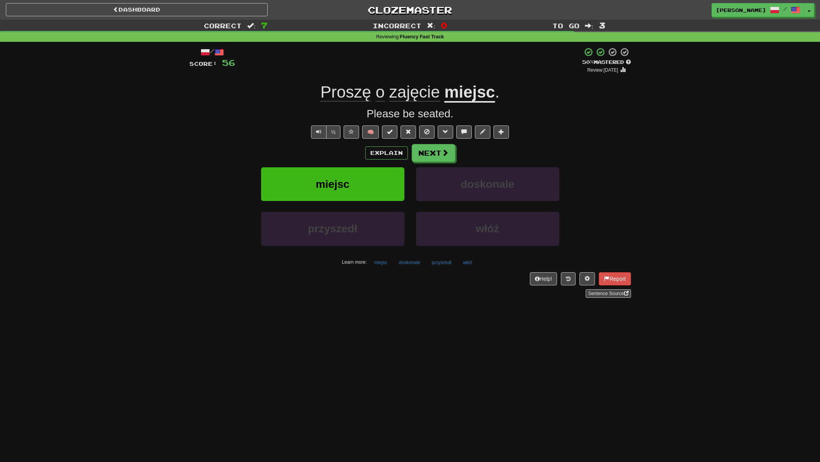
click at [403, 84] on span "zajęcie" at bounding box center [414, 92] width 51 height 19
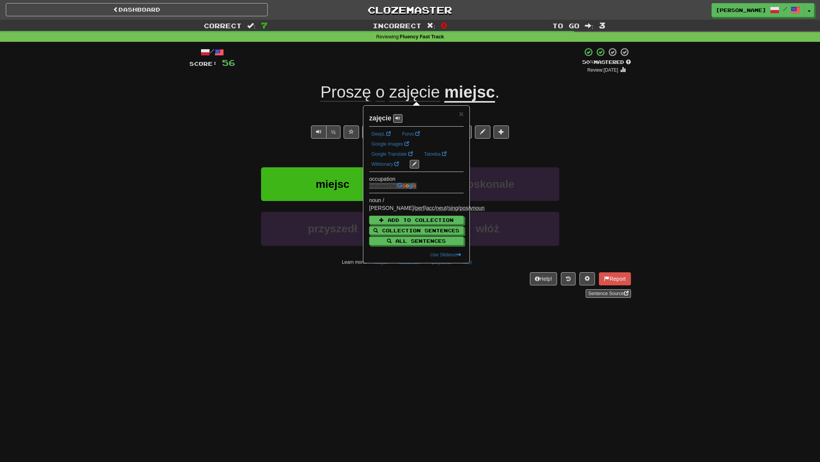
click at [180, 173] on div "Correct : 7 Incorrect : 0 To go : 3 Reviewing : Fluency Fast Track / Score: 56 …" at bounding box center [410, 164] width 820 height 289
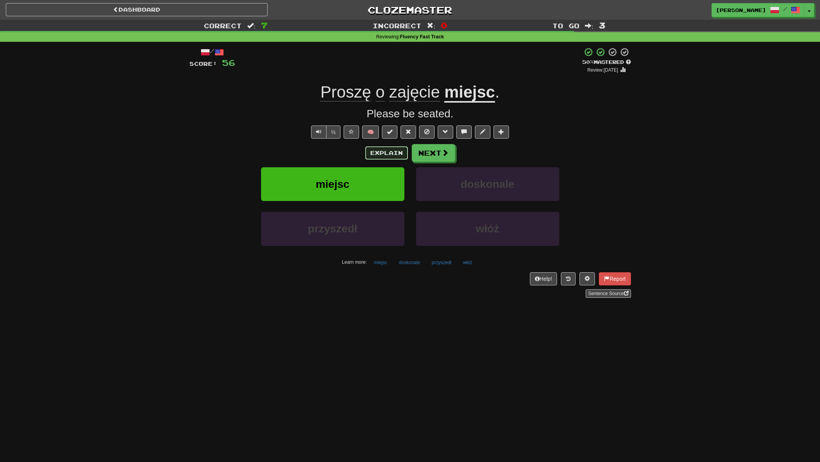
click at [387, 153] on button "Explain" at bounding box center [386, 152] width 43 height 13
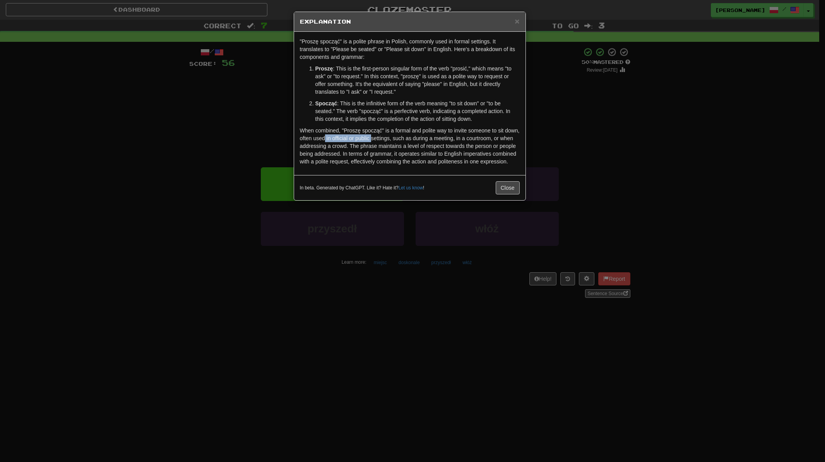
drag, startPoint x: 324, startPoint y: 135, endPoint x: 418, endPoint y: 141, distance: 93.9
click at [412, 141] on p "When combined, "Proszę spocząć" is a formal and polite way to invite someone to…" at bounding box center [410, 146] width 220 height 39
click at [454, 149] on p "When combined, "Proszę spocząć" is a formal and polite way to invite someone to…" at bounding box center [410, 146] width 220 height 39
drag, startPoint x: 365, startPoint y: 138, endPoint x: 450, endPoint y: 151, distance: 86.6
click at [403, 148] on p "When combined, "Proszę spocząć" is a formal and polite way to invite someone to…" at bounding box center [410, 146] width 220 height 39
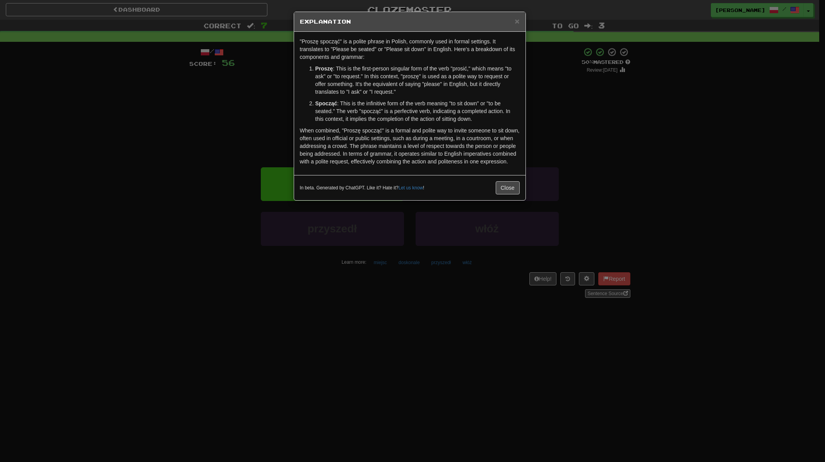
click at [451, 151] on p "When combined, "Proszę spocząć" is a formal and polite way to invite someone to…" at bounding box center [410, 146] width 220 height 39
drag, startPoint x: 477, startPoint y: 158, endPoint x: 446, endPoint y: 151, distance: 31.6
click at [456, 152] on p "When combined, "Proszę spocząć" is a formal and polite way to invite someone to…" at bounding box center [410, 146] width 220 height 39
click at [408, 148] on p "When combined, "Proszę spocząć" is a formal and polite way to invite someone to…" at bounding box center [410, 146] width 220 height 39
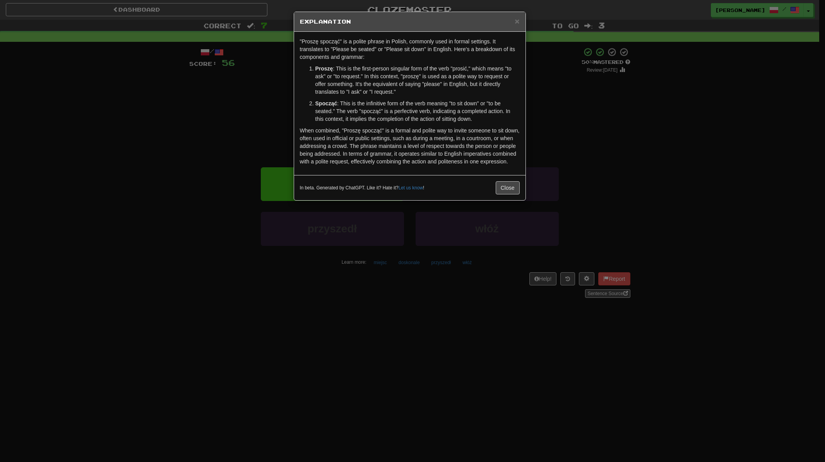
click at [383, 148] on p "When combined, "Proszę spocząć" is a formal and polite way to invite someone to…" at bounding box center [410, 146] width 220 height 39
click at [435, 153] on p "When combined, "Proszę spocząć" is a formal and polite way to invite someone to…" at bounding box center [410, 146] width 220 height 39
click at [399, 145] on p "When combined, "Proszę spocząć" is a formal and polite way to invite someone to…" at bounding box center [410, 146] width 220 height 39
click at [512, 187] on button "Close" at bounding box center [508, 187] width 24 height 13
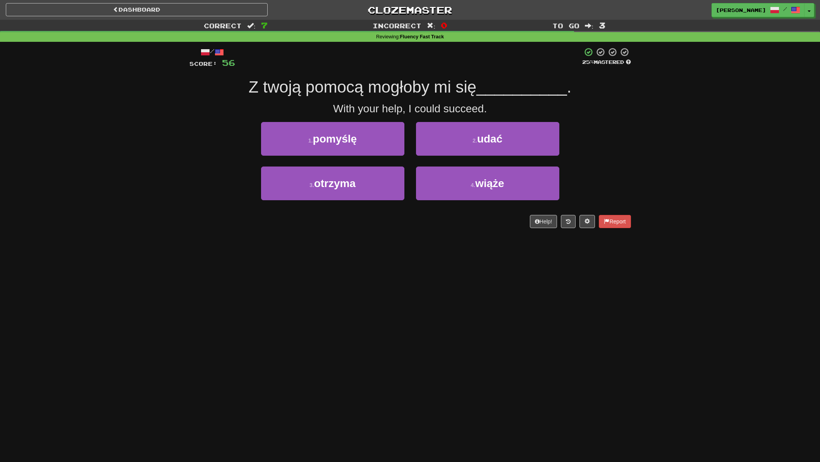
click at [392, 300] on div "Dashboard Clozemaster [PERSON_NAME] / Toggle Dropdown Dashboard Leaderboard Act…" at bounding box center [410, 231] width 820 height 462
click at [479, 272] on div "Dashboard Clozemaster [PERSON_NAME] / Toggle Dropdown Dashboard Leaderboard Act…" at bounding box center [410, 231] width 820 height 462
click at [321, 276] on div "Dashboard Clozemaster [PERSON_NAME] / Toggle Dropdown Dashboard Leaderboard Act…" at bounding box center [410, 231] width 820 height 462
click at [140, 254] on div "Dashboard Clozemaster [PERSON_NAME] / Toggle Dropdown Dashboard Leaderboard Act…" at bounding box center [410, 231] width 820 height 462
click at [514, 328] on div "Dashboard Clozemaster [PERSON_NAME] / Toggle Dropdown Dashboard Leaderboard Act…" at bounding box center [410, 231] width 820 height 462
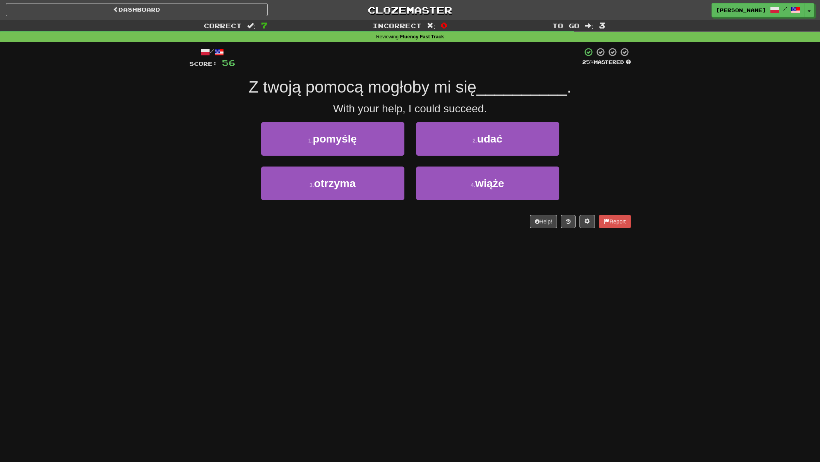
click at [462, 309] on div "Dashboard Clozemaster [PERSON_NAME] / Toggle Dropdown Dashboard Leaderboard Act…" at bounding box center [410, 231] width 820 height 462
click at [293, 244] on div "Dashboard Clozemaster [PERSON_NAME] / Toggle Dropdown Dashboard Leaderboard Act…" at bounding box center [410, 231] width 820 height 462
click at [374, 384] on div "Dashboard Clozemaster [PERSON_NAME] / Toggle Dropdown Dashboard Leaderboard Act…" at bounding box center [410, 231] width 820 height 462
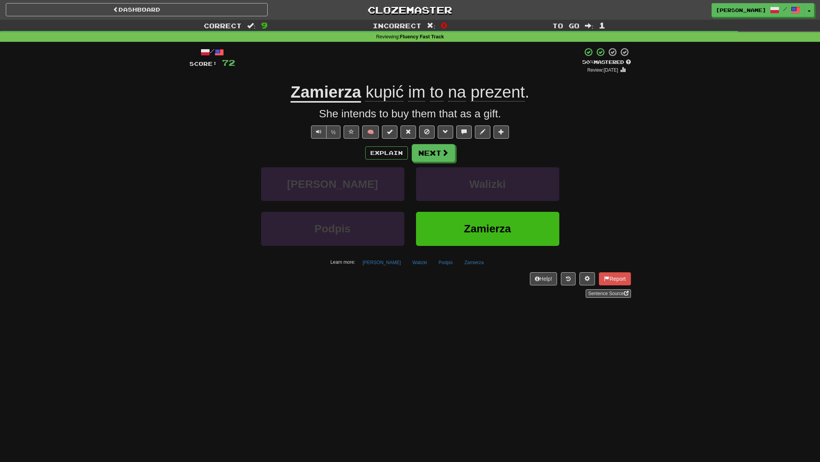
click at [308, 91] on u "Zamierza" at bounding box center [325, 93] width 70 height 20
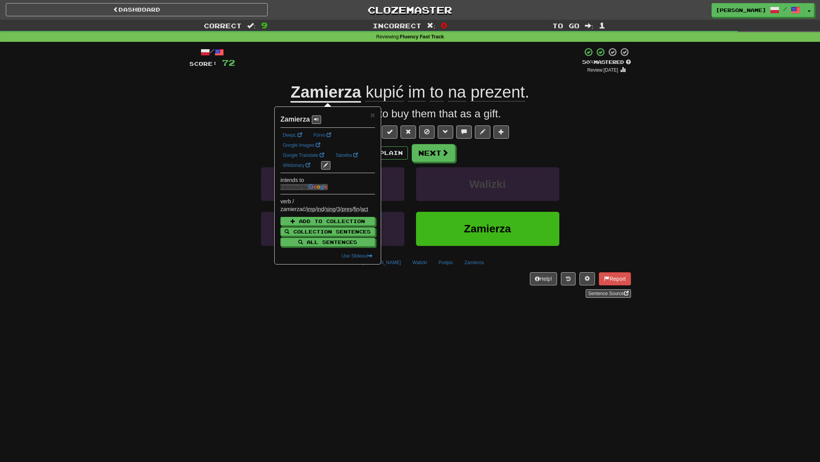
click at [185, 137] on div "/ Score: 72 + 8 50 % Mastered Review: [DATE] [PERSON_NAME] im to na prezent . S…" at bounding box center [409, 175] width 453 height 267
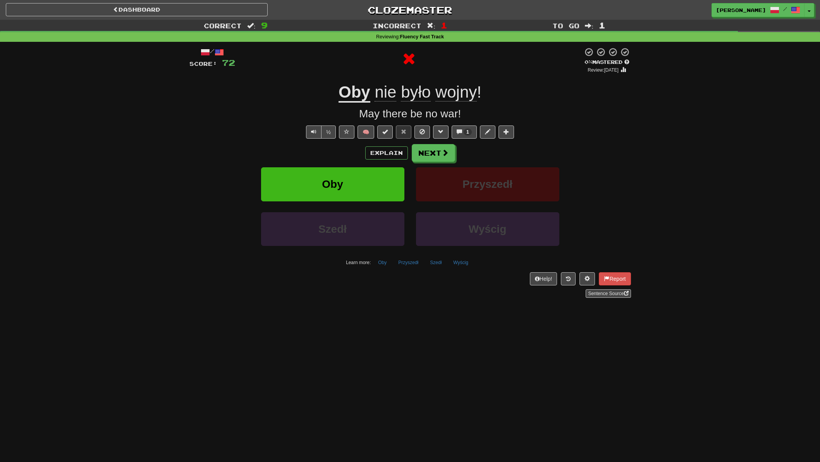
click at [345, 89] on u "Oby" at bounding box center [354, 93] width 32 height 20
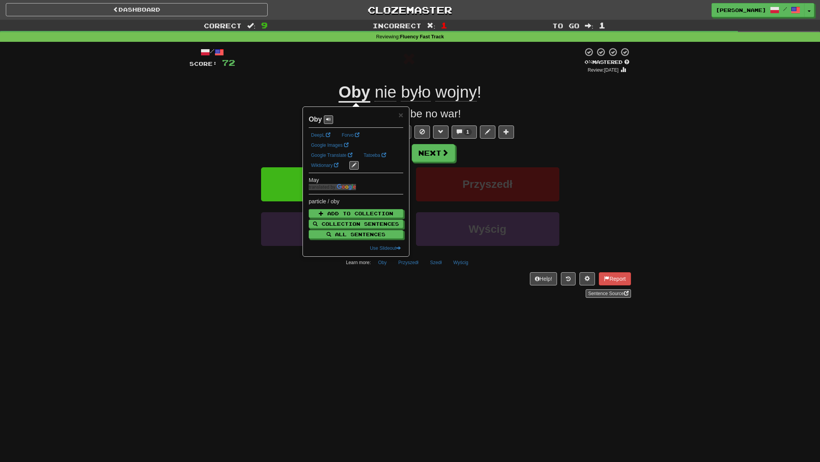
click at [258, 119] on div "May there be no war!" at bounding box center [409, 113] width 441 height 15
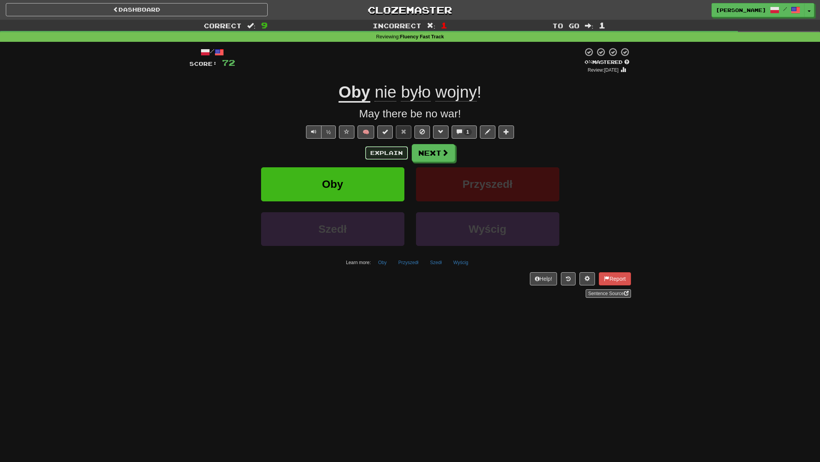
click at [385, 153] on button "Explain" at bounding box center [386, 152] width 43 height 13
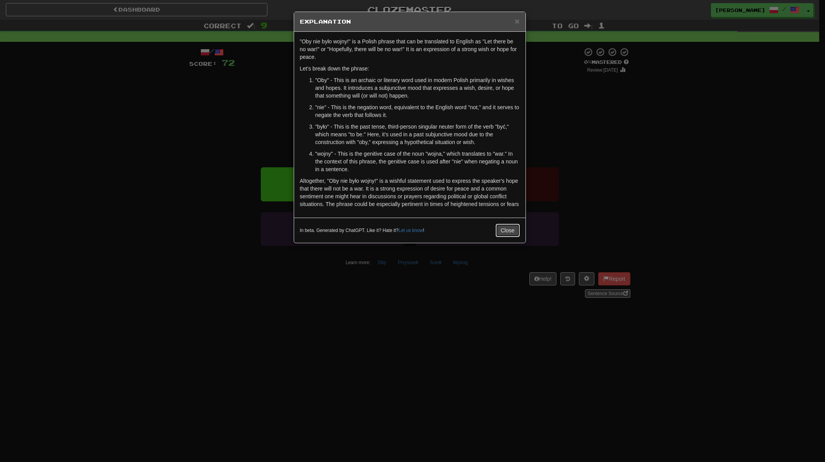
click at [507, 232] on button "Close" at bounding box center [508, 230] width 24 height 13
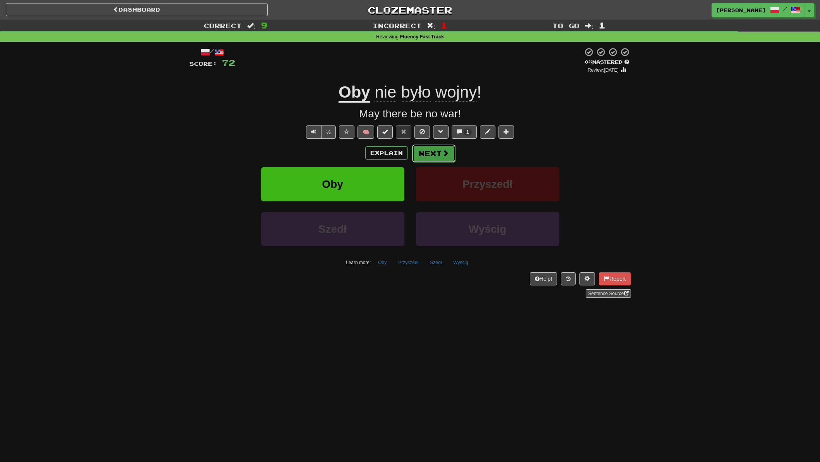
click at [442, 153] on span at bounding box center [445, 152] width 7 height 7
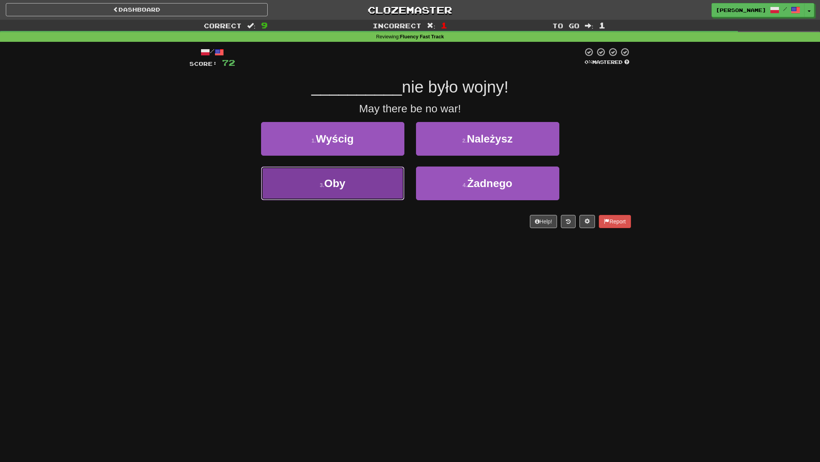
click at [334, 185] on span "Oby" at bounding box center [334, 183] width 21 height 12
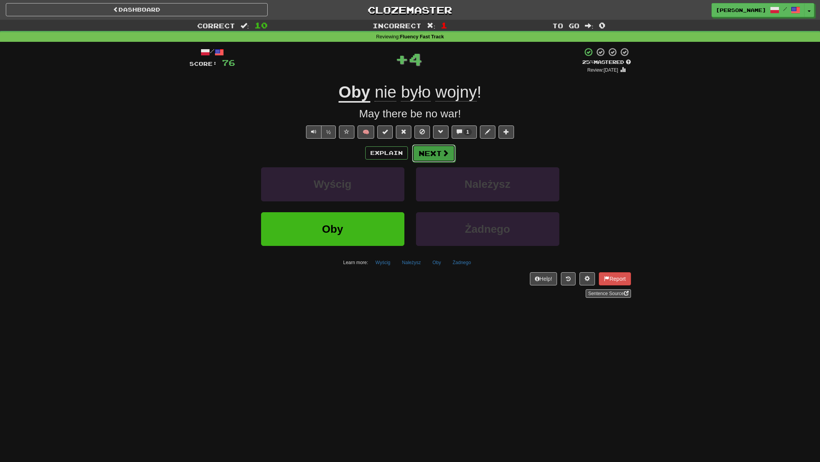
click at [426, 158] on button "Next" at bounding box center [433, 153] width 43 height 18
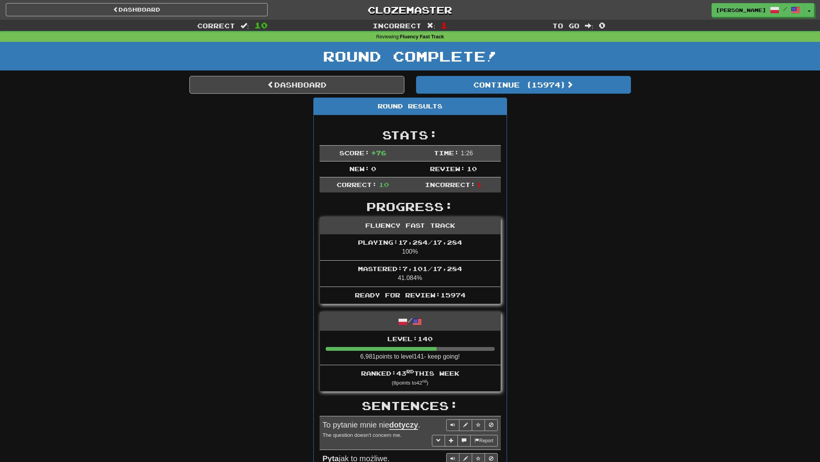
drag, startPoint x: 623, startPoint y: 181, endPoint x: 617, endPoint y: 182, distance: 5.4
click at [618, 182] on div "Round Results Stats: Score: + 76 Time: 1 : 26 New: 0 Review: 10 Correct: 10 Inc…" at bounding box center [409, 440] width 441 height 684
click at [130, 221] on div "Correct : 10 Incorrect : 1 To go : 0 Reviewing : Fluency Fast Track Round Compl…" at bounding box center [410, 411] width 820 height 783
